Goal: Obtain resource: Download file/media

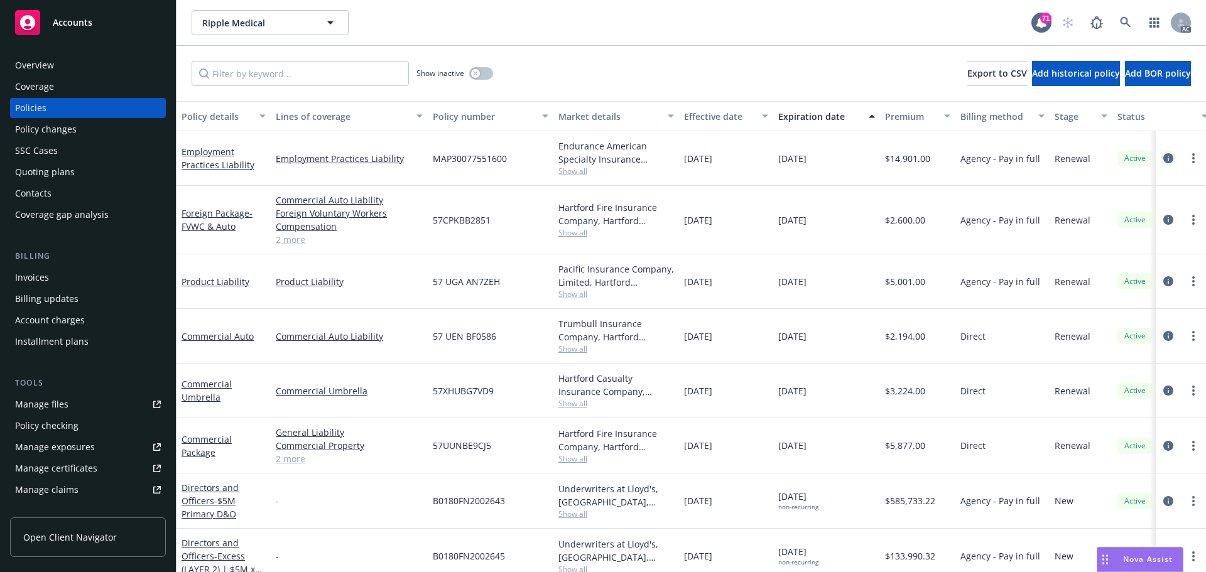
click at [1163, 159] on icon "circleInformation" at bounding box center [1168, 158] width 10 height 10
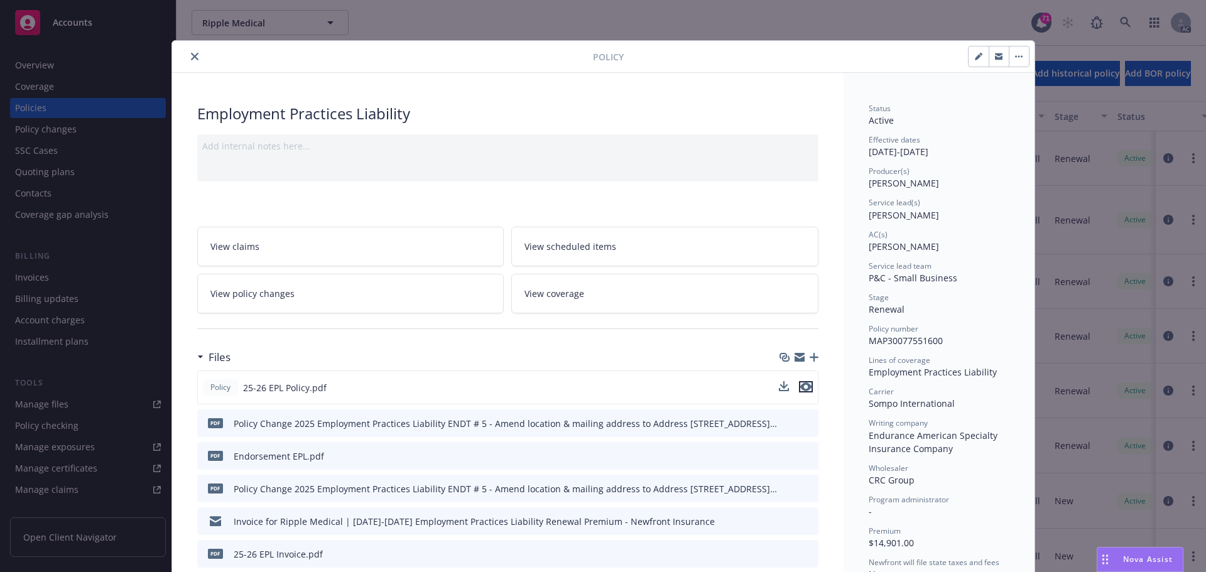
click at [800, 389] on icon "preview file" at bounding box center [805, 386] width 11 height 9
